Goal: Information Seeking & Learning: Learn about a topic

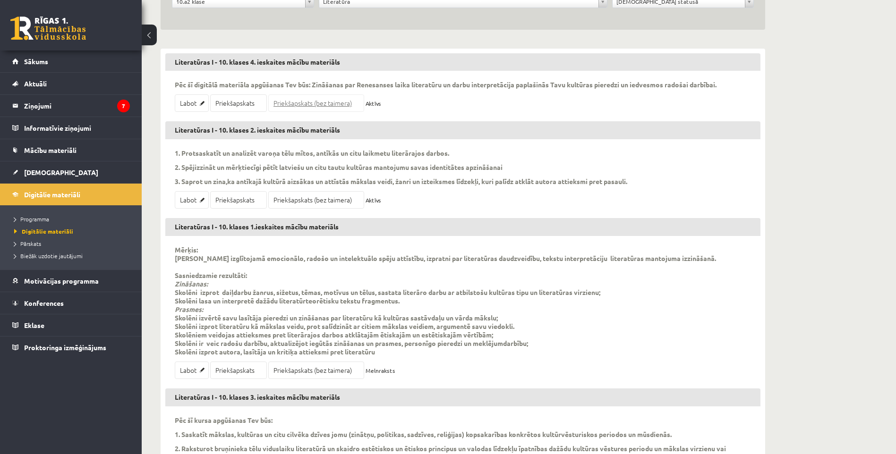
scroll to position [122, 0]
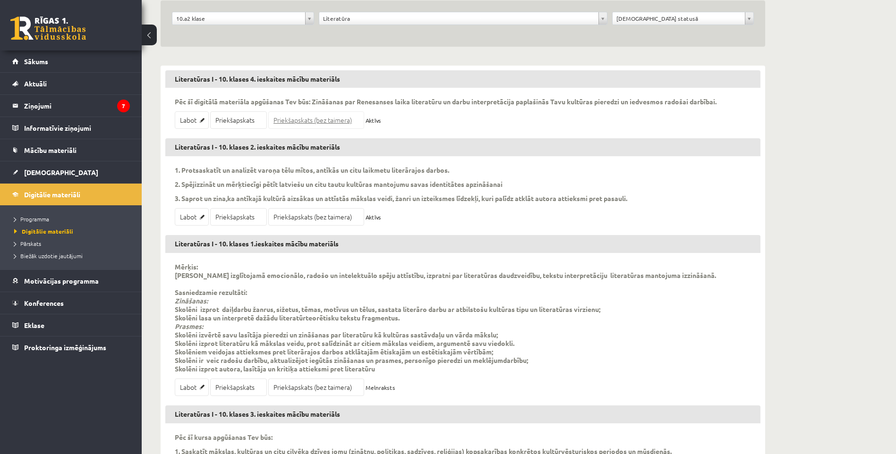
click at [328, 121] on link "Priekšapskats (bez taimera)" at bounding box center [316, 119] width 96 height 17
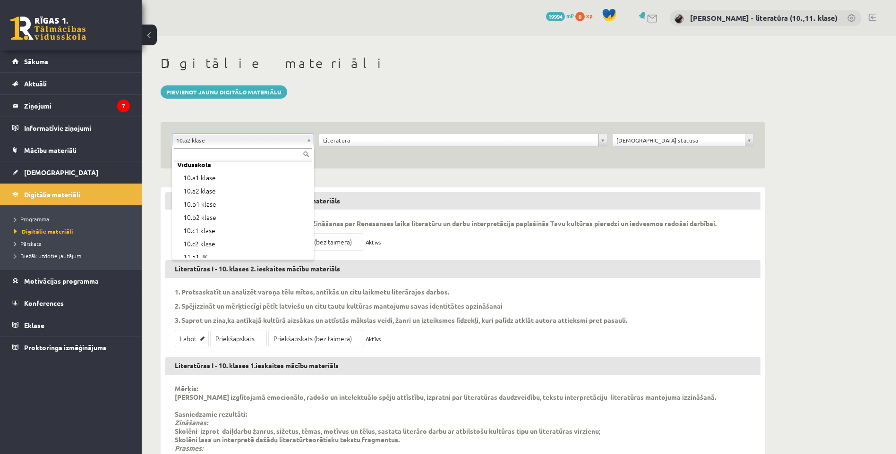
scroll to position [172, 0]
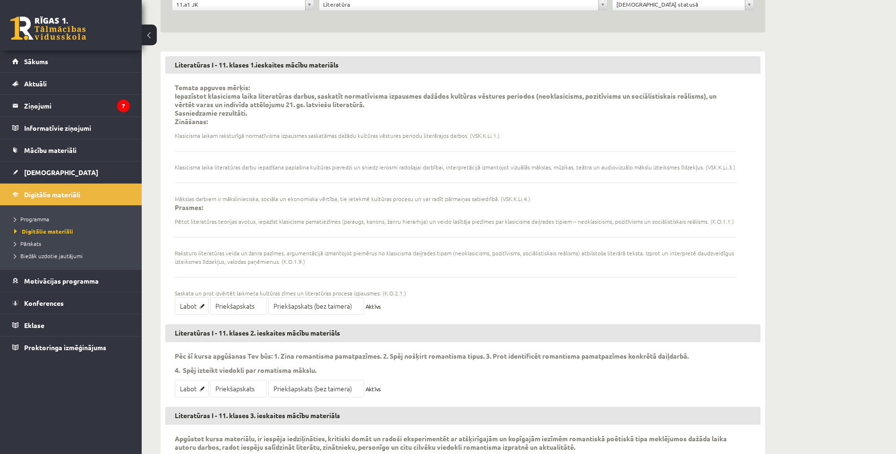
scroll to position [142, 0]
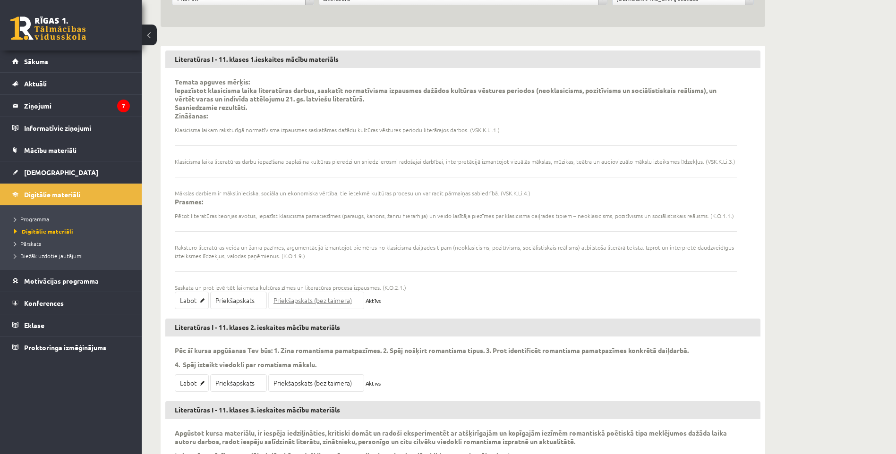
click at [304, 299] on link "Priekšapskats (bez taimera)" at bounding box center [316, 300] width 96 height 17
click at [324, 386] on link "Priekšapskats (bez taimera)" at bounding box center [316, 382] width 96 height 17
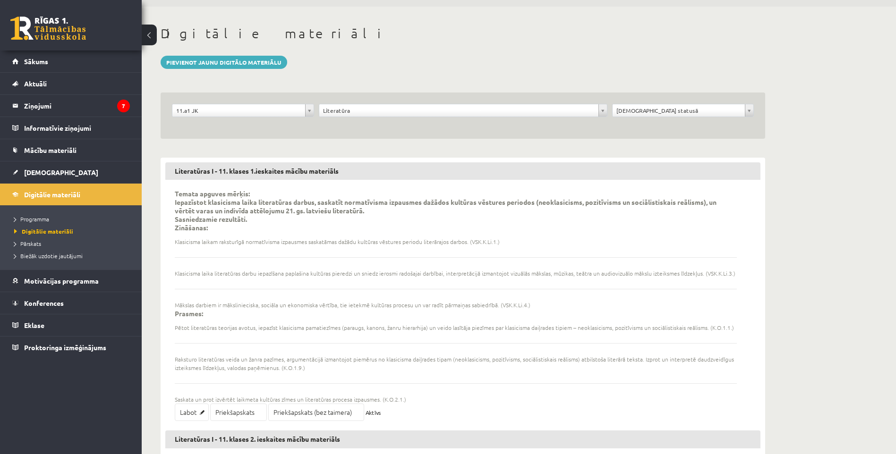
scroll to position [0, 0]
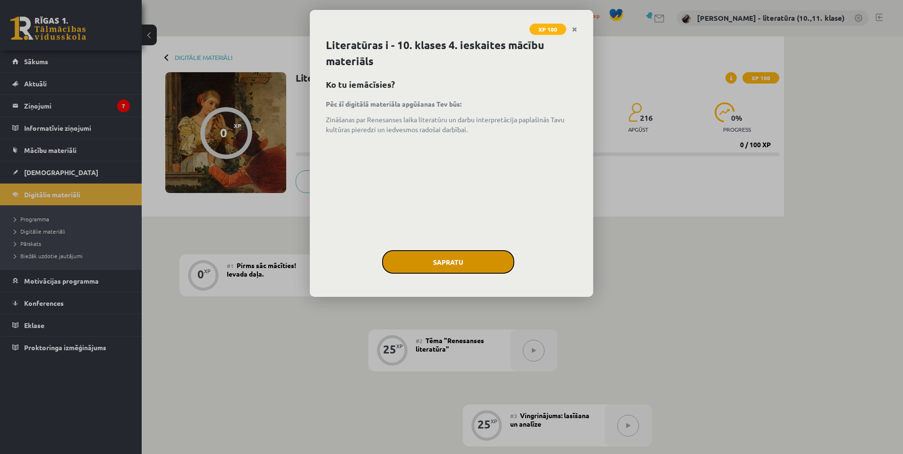
click at [457, 269] on button "Sapratu" at bounding box center [448, 262] width 132 height 24
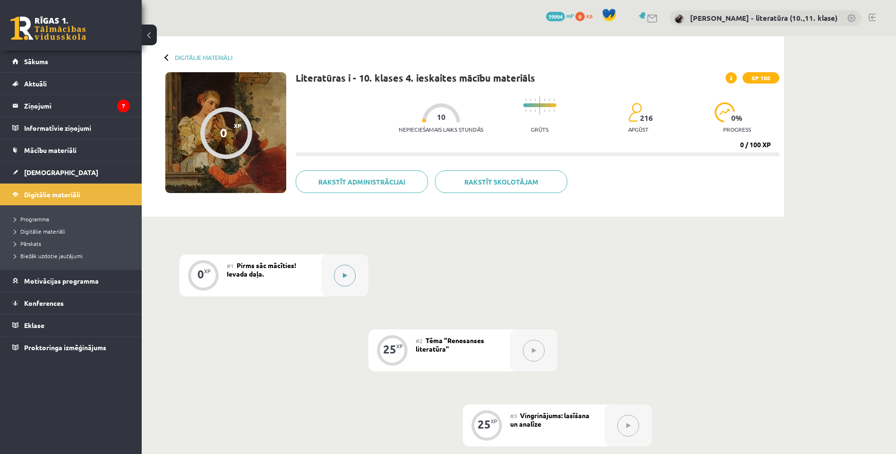
click at [357, 263] on div at bounding box center [344, 275] width 47 height 42
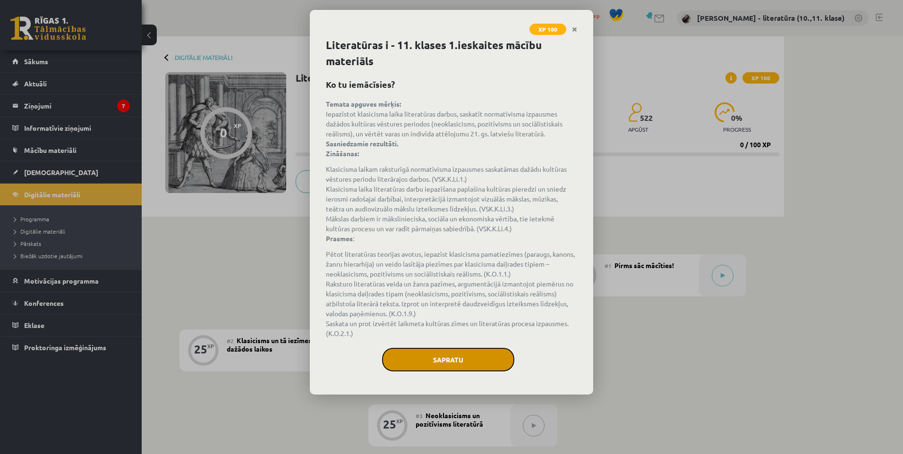
click at [475, 362] on button "Sapratu" at bounding box center [448, 360] width 132 height 24
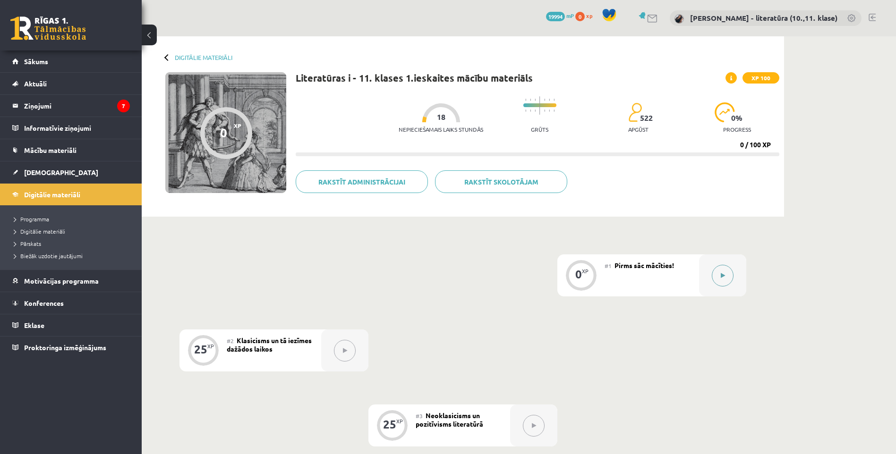
click at [723, 273] on icon at bounding box center [722, 276] width 4 height 6
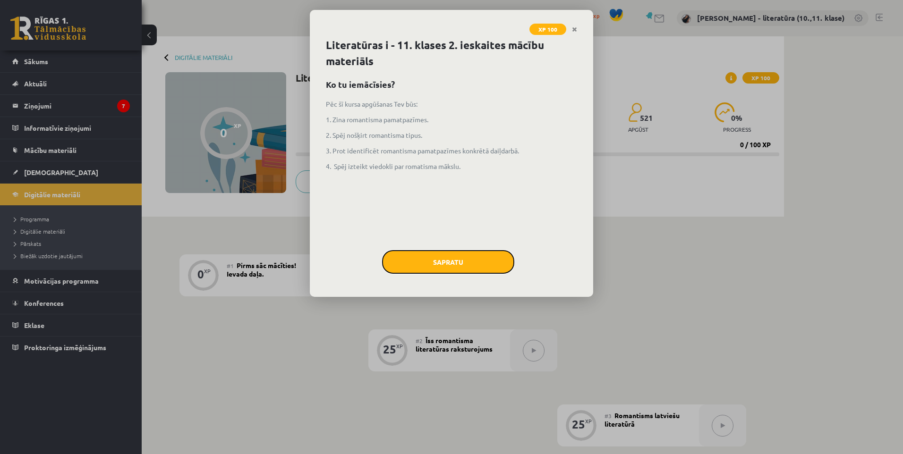
click at [443, 254] on button "Sapratu" at bounding box center [448, 262] width 132 height 24
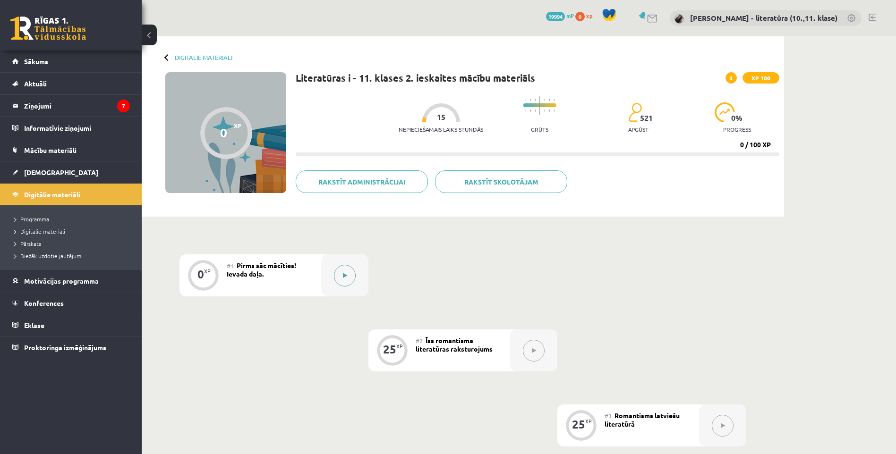
click at [358, 280] on div at bounding box center [344, 275] width 47 height 42
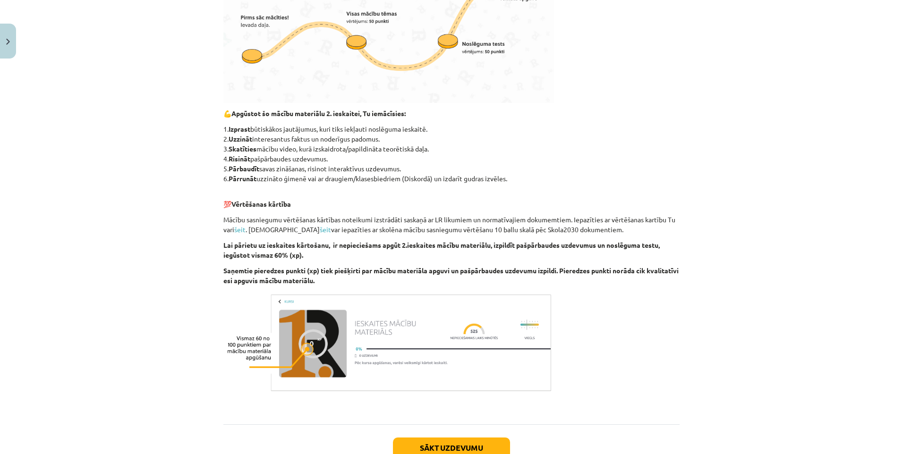
scroll to position [378, 0]
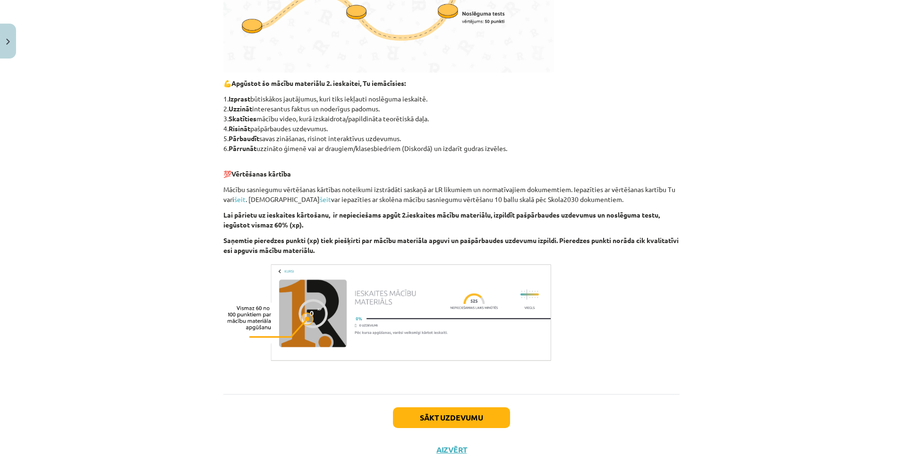
click at [320, 316] on img at bounding box center [388, 312] width 330 height 103
click at [307, 320] on img at bounding box center [388, 312] width 330 height 103
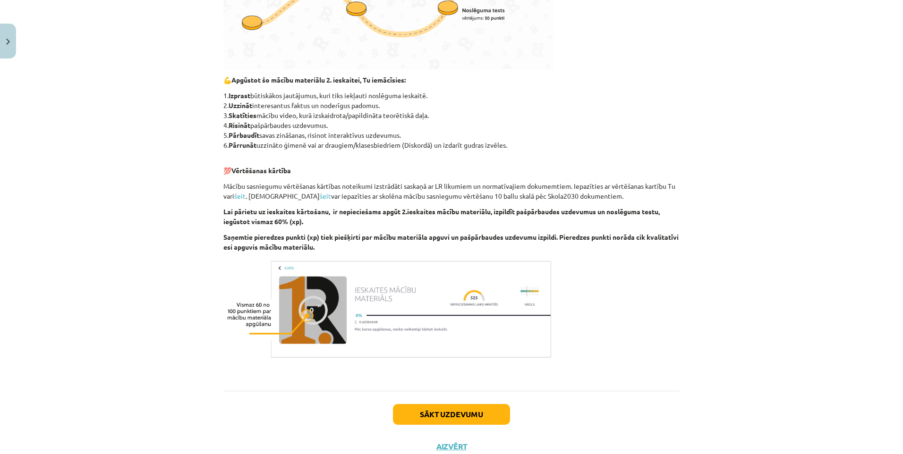
scroll to position [413, 0]
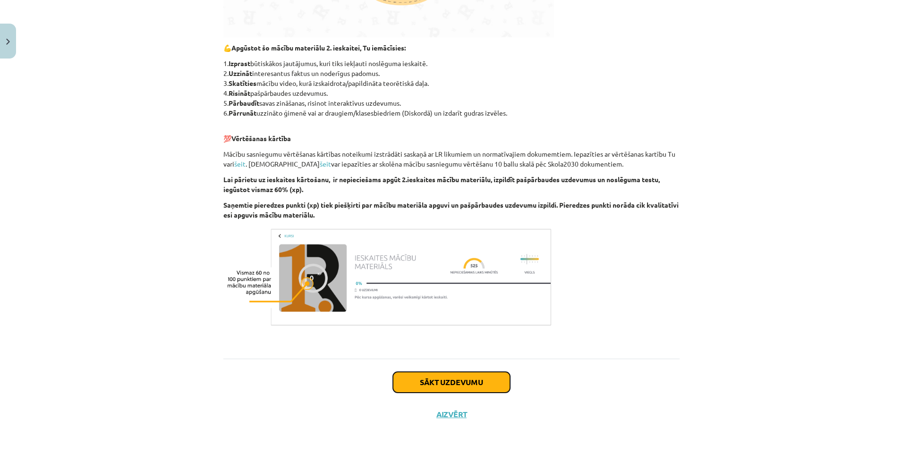
click at [448, 376] on button "Sākt uzdevumu" at bounding box center [451, 382] width 117 height 21
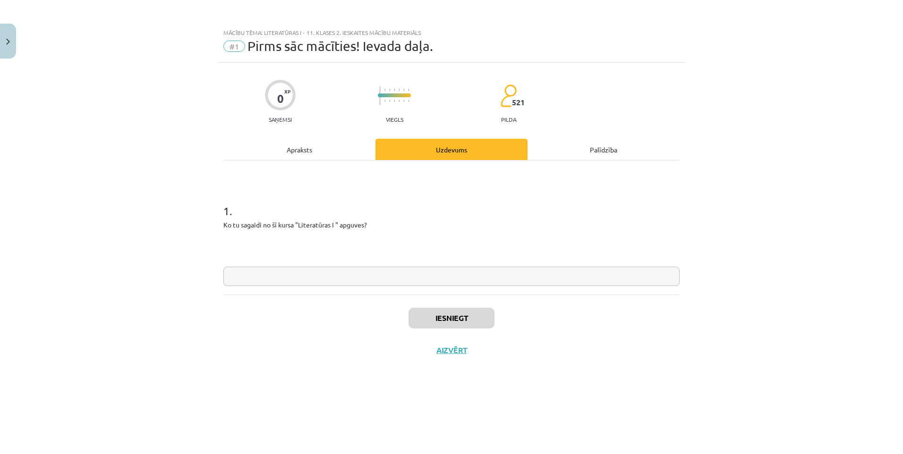
scroll to position [0, 0]
click at [429, 283] on input "text" at bounding box center [451, 276] width 456 height 19
type input "*"
click at [437, 317] on button "Iesniegt" at bounding box center [451, 318] width 86 height 21
click at [466, 360] on button "Nākamā nodarbība" at bounding box center [451, 357] width 93 height 22
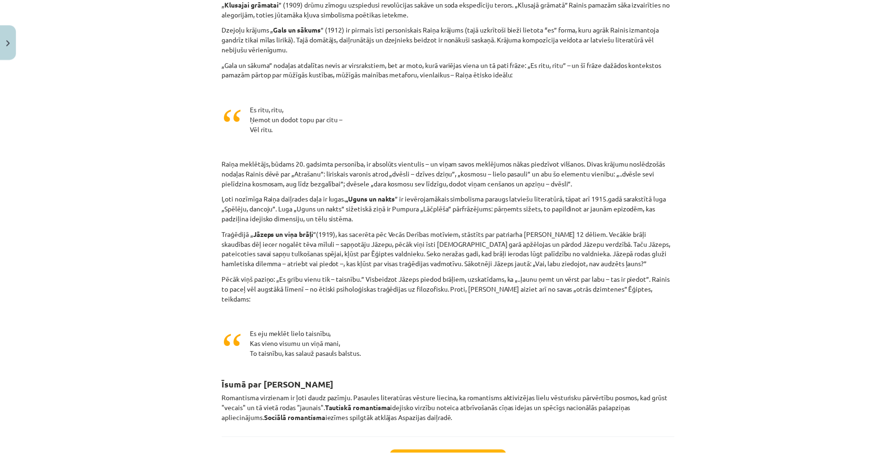
scroll to position [2271, 0]
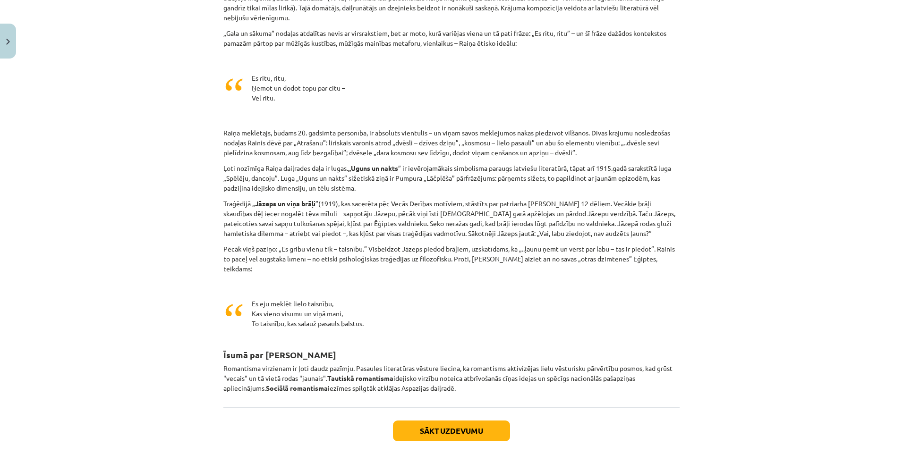
drag, startPoint x: 459, startPoint y: 415, endPoint x: 453, endPoint y: 412, distance: 6.6
click at [460, 454] on button "Aizvērt" at bounding box center [451, 462] width 36 height 9
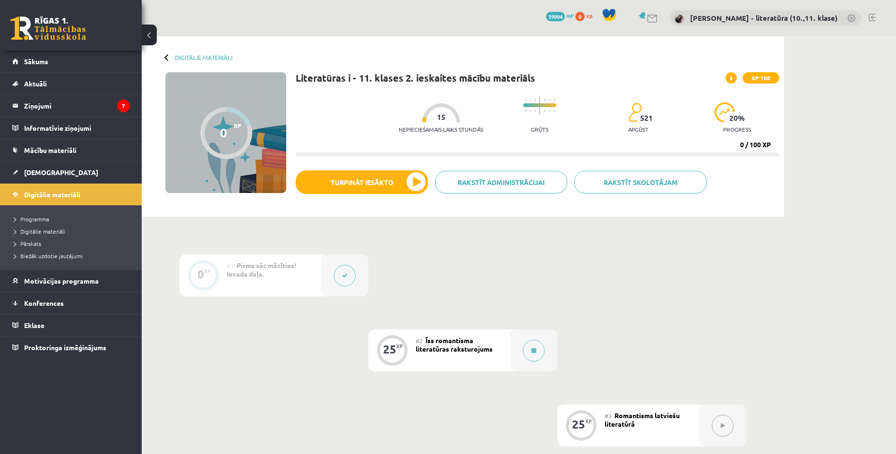
click at [337, 284] on div at bounding box center [344, 275] width 47 height 42
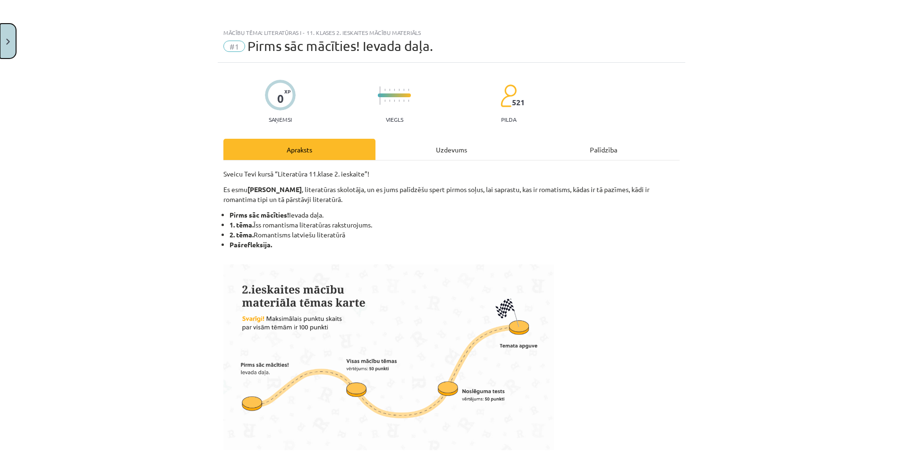
click at [5, 34] on button "Close" at bounding box center [8, 41] width 16 height 35
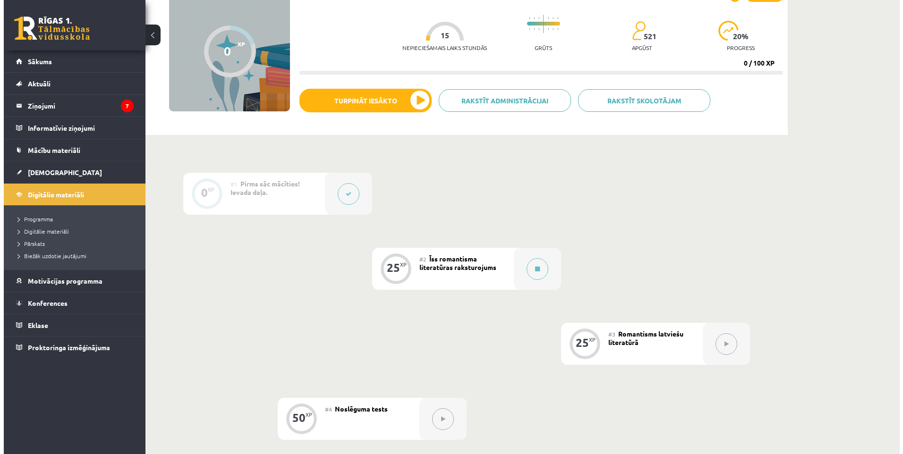
scroll to position [72, 0]
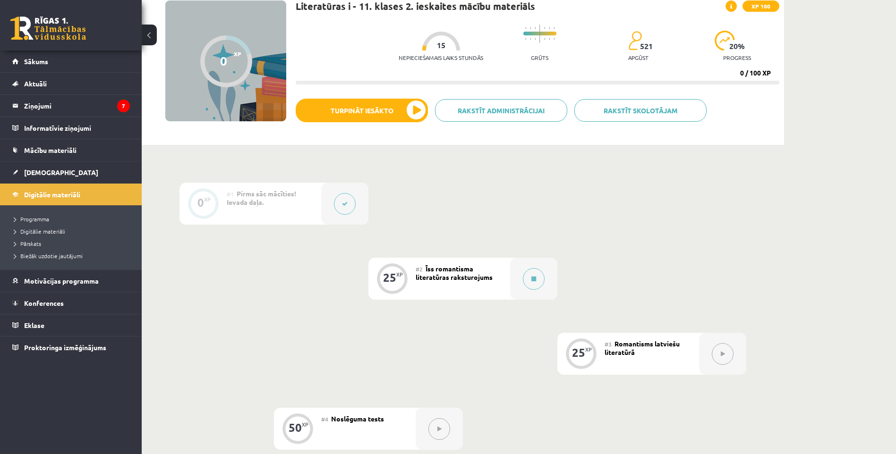
click at [345, 201] on icon at bounding box center [345, 204] width 6 height 6
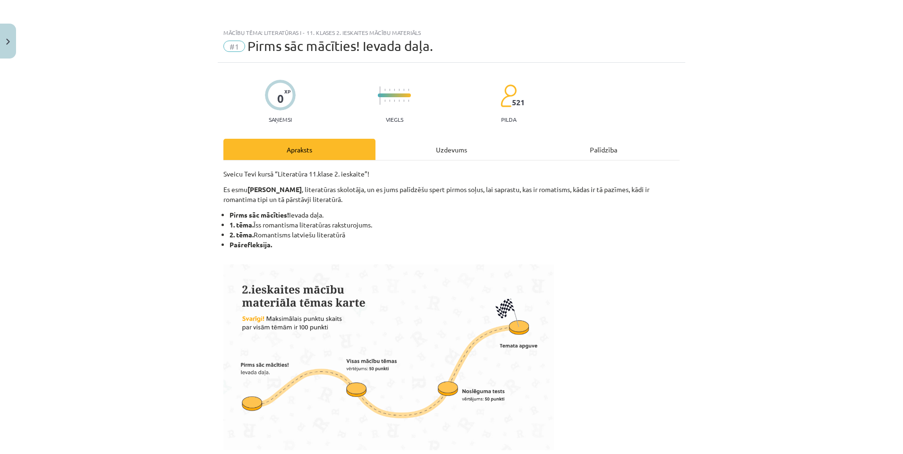
click at [323, 149] on div "Apraksts" at bounding box center [299, 149] width 152 height 21
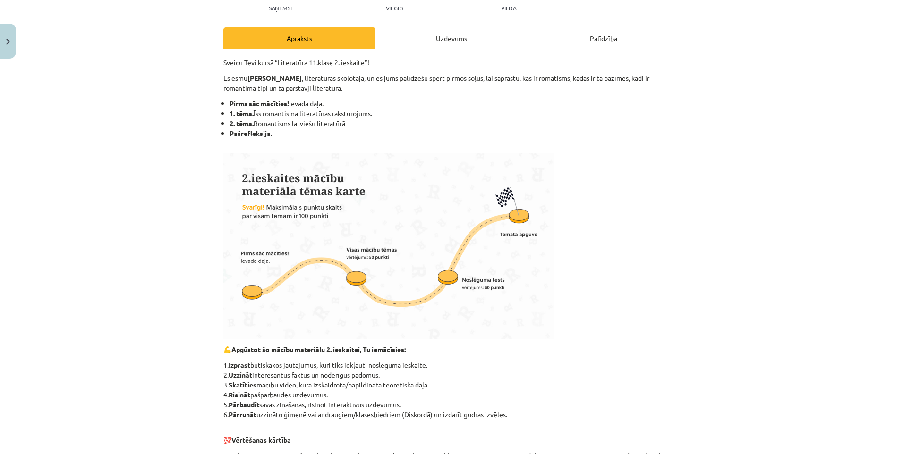
scroll to position [71, 0]
